Goal: Task Accomplishment & Management: Use online tool/utility

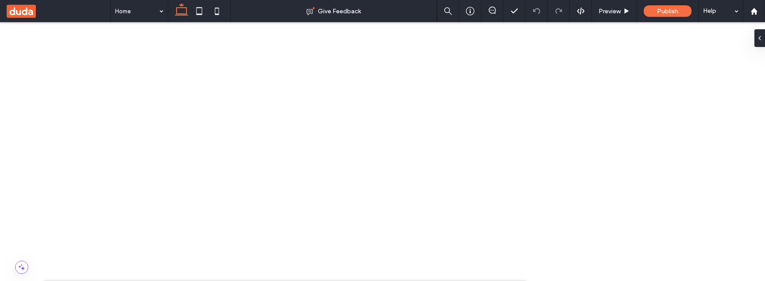
scroll to position [352, 0]
drag, startPoint x: 26, startPoint y: 164, endPoint x: 1, endPoint y: 132, distance: 40.0
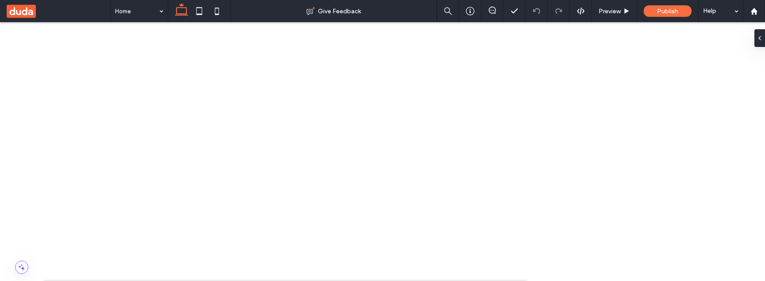
scroll to position [257, 0]
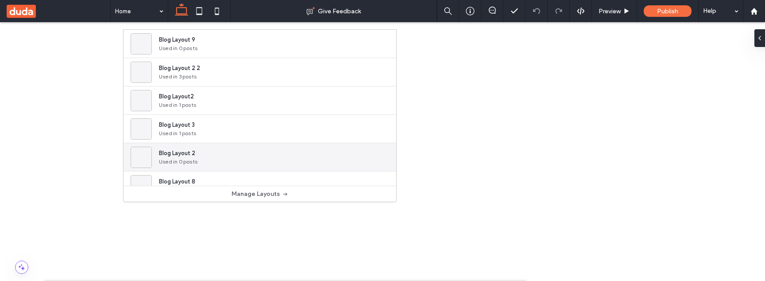
click at [345, 158] on div "Blog Layout 2 Used in 0 posts" at bounding box center [260, 157] width 273 height 28
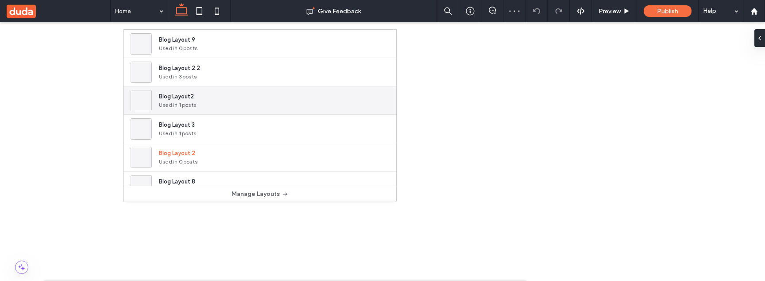
click at [310, 97] on div "Blog Layout2 Used in 1 posts" at bounding box center [260, 100] width 273 height 28
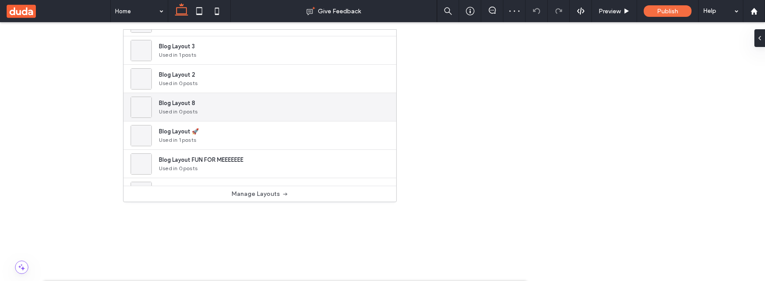
scroll to position [106, 0]
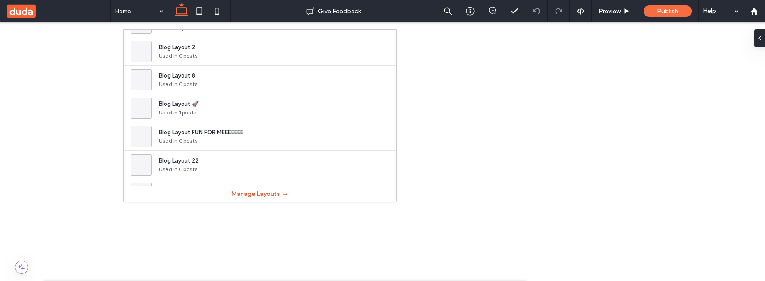
click at [264, 192] on button "Manage Layouts" at bounding box center [260, 194] width 57 height 14
